Goal: Use online tool/utility: Utilize a website feature to perform a specific function

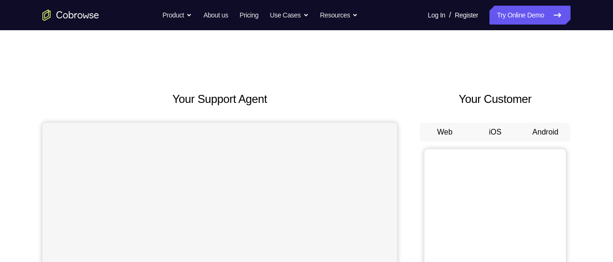
click at [550, 128] on button "Android" at bounding box center [545, 132] width 50 height 19
click at [550, 140] on button "Android" at bounding box center [545, 132] width 50 height 19
click at [549, 131] on button "Android" at bounding box center [545, 132] width 50 height 19
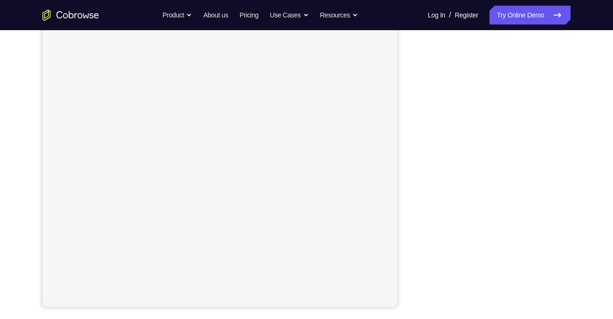
scroll to position [131, 0]
